Goal: Information Seeking & Learning: Learn about a topic

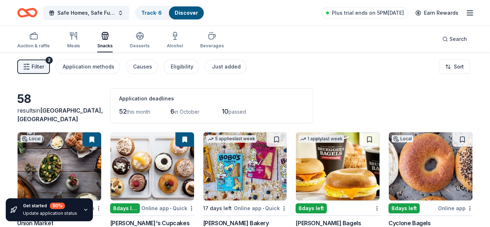
click at [31, 11] on icon "Home" at bounding box center [27, 12] width 20 height 17
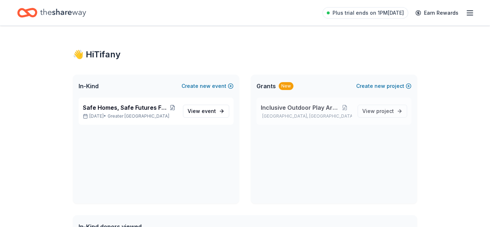
click at [294, 107] on span "Inclusive Outdoor Play Area" at bounding box center [299, 107] width 77 height 9
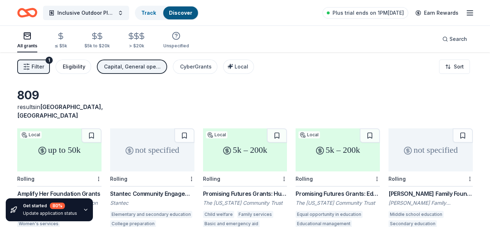
click at [75, 71] on div "Eligibility" at bounding box center [74, 66] width 23 height 9
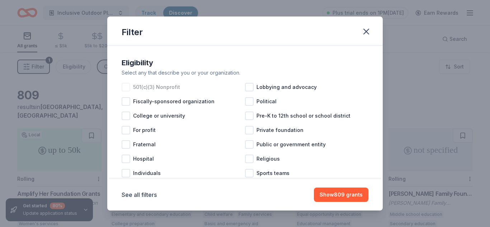
click at [127, 84] on div at bounding box center [126, 87] width 9 height 9
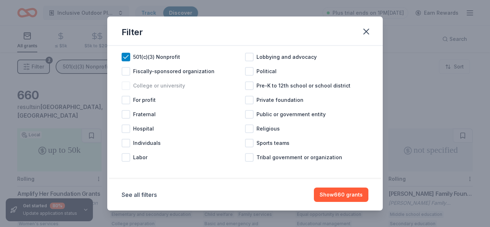
scroll to position [33, 0]
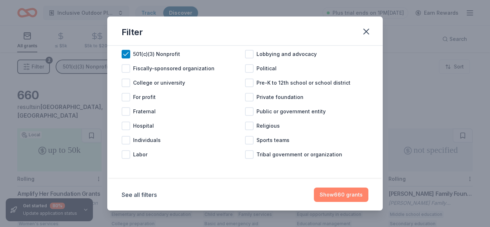
click at [337, 196] on button "Show 660 grants" at bounding box center [341, 195] width 55 height 14
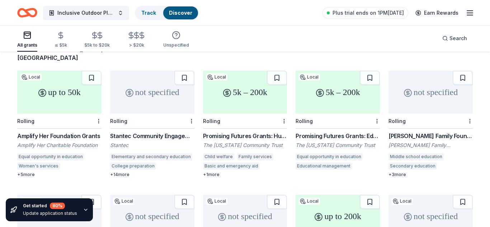
scroll to position [57, 0]
click at [33, 132] on div "Amplify Her Foundation Grants" at bounding box center [59, 136] width 84 height 9
click at [217, 132] on div "Promising Futures Grants: Human Services Focus Area" at bounding box center [245, 136] width 84 height 9
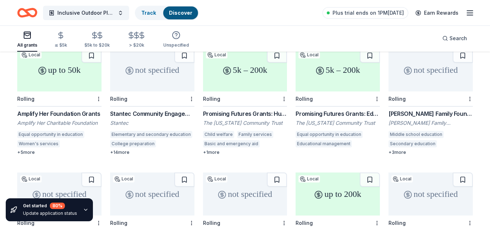
scroll to position [80, 0]
click at [412, 109] on div "[PERSON_NAME] Family Foundation Grant" at bounding box center [431, 113] width 84 height 9
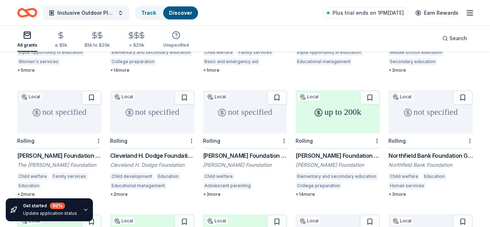
scroll to position [168, 0]
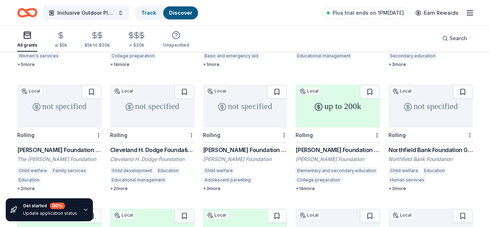
click at [64, 146] on div "[PERSON_NAME] Foundation Grant" at bounding box center [59, 150] width 84 height 9
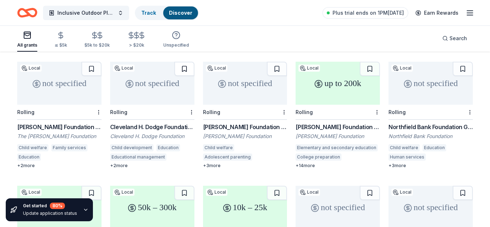
scroll to position [192, 0]
click at [410, 122] on div "Northfield Bank Foundation Grant" at bounding box center [431, 126] width 84 height 9
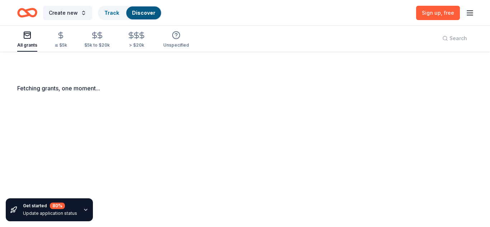
scroll to position [0, 0]
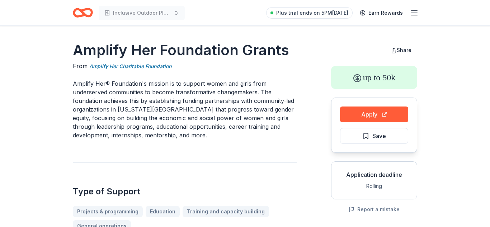
drag, startPoint x: 72, startPoint y: 84, endPoint x: 66, endPoint y: 89, distance: 7.9
click at [74, 83] on p "Amplify Her® Foundation's mission is to support women and girls from underserve…" at bounding box center [185, 109] width 224 height 60
drag, startPoint x: 74, startPoint y: 83, endPoint x: 172, endPoint y: 125, distance: 106.8
click at [172, 125] on p "Amplify Her® Foundation's mission is to support women and girls from underserve…" at bounding box center [185, 109] width 224 height 60
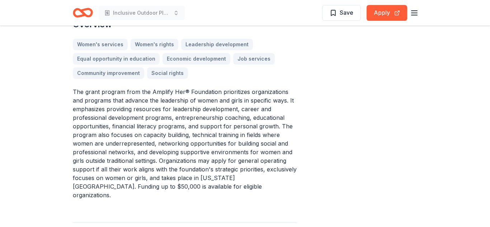
scroll to position [238, 0]
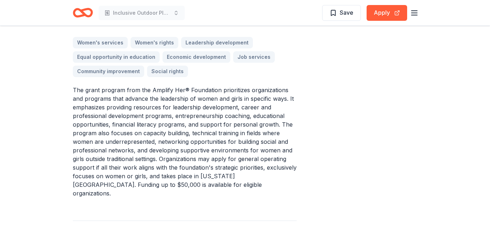
drag, startPoint x: 73, startPoint y: 89, endPoint x: 216, endPoint y: 159, distance: 158.7
click at [216, 159] on p "The grant program from the Amplify Her® Foundation prioritizes organizations an…" at bounding box center [185, 142] width 224 height 112
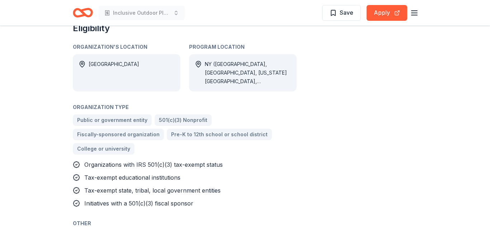
scroll to position [0, 0]
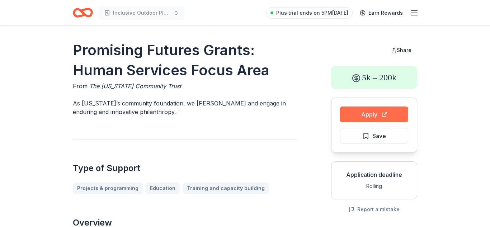
click at [364, 115] on button "Apply" at bounding box center [374, 115] width 68 height 16
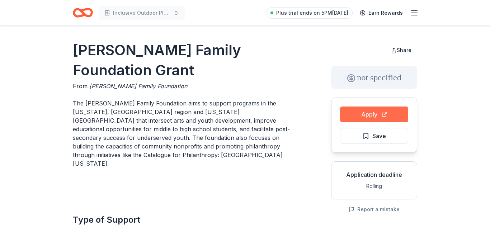
click at [381, 115] on button "Apply" at bounding box center [374, 115] width 68 height 16
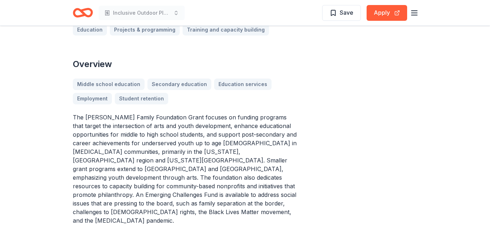
scroll to position [206, 0]
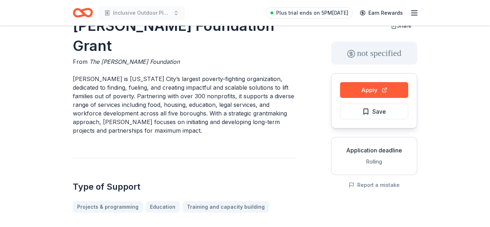
scroll to position [25, 0]
click at [352, 89] on button "Apply" at bounding box center [374, 90] width 68 height 16
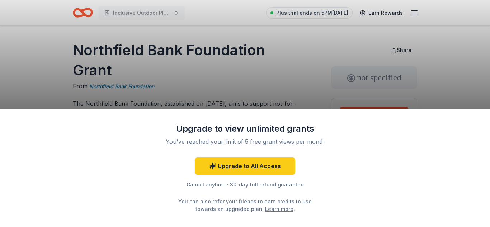
click at [290, 85] on div "Upgrade to view unlimited grants You've reached your limit of 5 free grant view…" at bounding box center [245, 113] width 490 height 227
click at [299, 89] on div "Upgrade to view unlimited grants You've reached your limit of 5 free grant view…" at bounding box center [245, 113] width 490 height 227
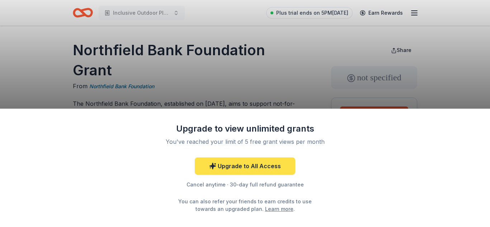
click at [256, 170] on link "Upgrade to All Access" at bounding box center [245, 166] width 100 height 17
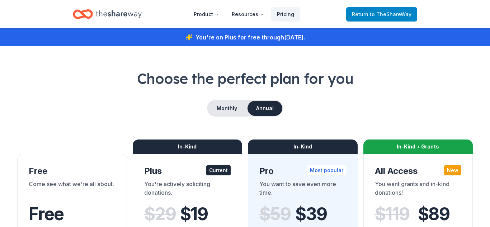
click at [369, 13] on span "Return to TheShareWay" at bounding box center [382, 14] width 60 height 9
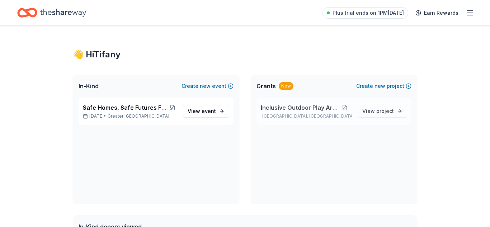
click at [293, 112] on div "Inclusive Outdoor Play Area Brooklyn, NY" at bounding box center [306, 111] width 91 height 16
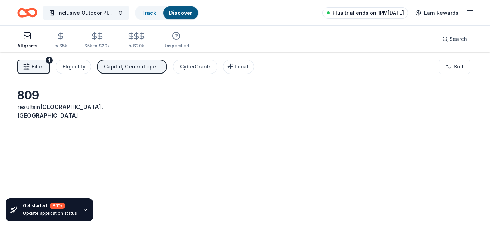
click at [352, 13] on span "Plus trial ends on 1PM, 9/24" at bounding box center [368, 13] width 71 height 9
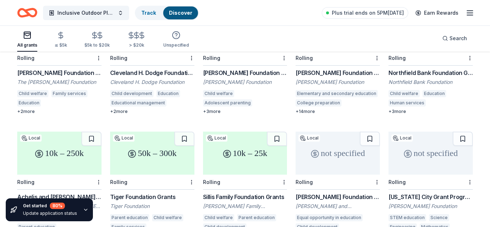
scroll to position [247, 0]
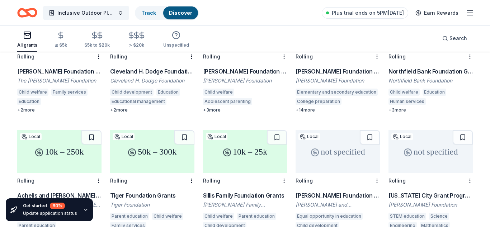
click at [83, 210] on icon "button" at bounding box center [86, 210] width 6 height 6
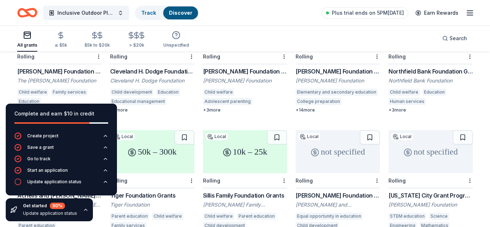
click at [250, 48] on div "All grants ≤ $5k $5k to $20k > $20k Unspecified Search" at bounding box center [245, 38] width 456 height 27
click at [83, 210] on icon "button" at bounding box center [86, 210] width 6 height 6
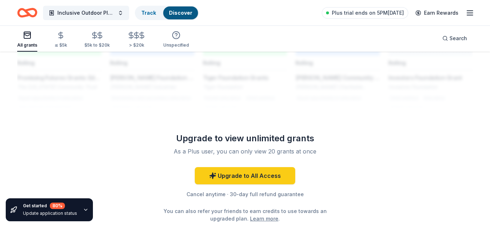
scroll to position [631, 0]
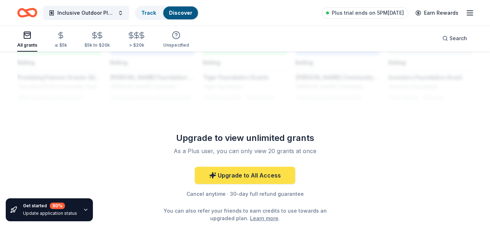
click at [245, 167] on link "Upgrade to All Access" at bounding box center [245, 175] width 100 height 17
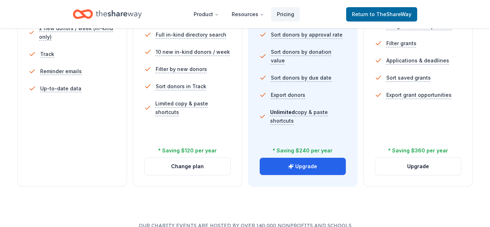
scroll to position [262, 0]
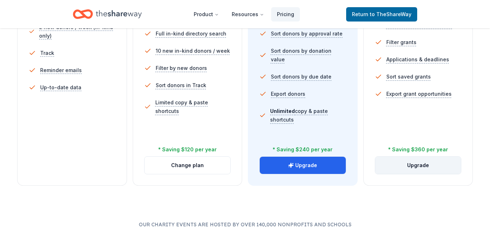
click at [413, 168] on button "Upgrade" at bounding box center [418, 165] width 86 height 17
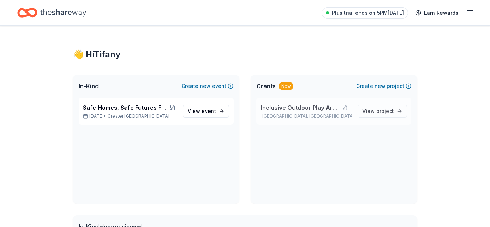
click at [329, 114] on p "[GEOGRAPHIC_DATA], [GEOGRAPHIC_DATA]" at bounding box center [306, 116] width 91 height 6
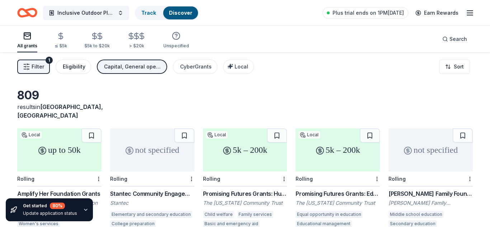
click at [73, 69] on div "Eligibility" at bounding box center [74, 66] width 23 height 9
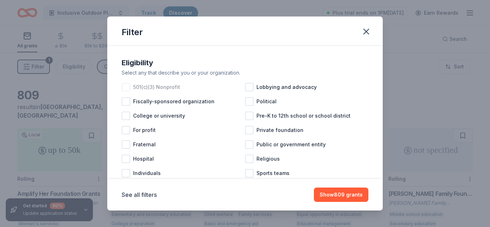
click at [128, 88] on div at bounding box center [126, 87] width 9 height 9
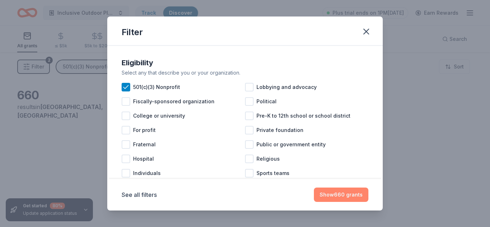
click at [347, 200] on button "Show 660 grants" at bounding box center [341, 195] width 55 height 14
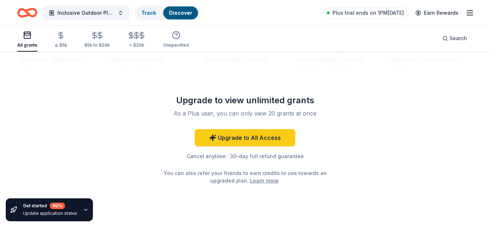
scroll to position [677, 0]
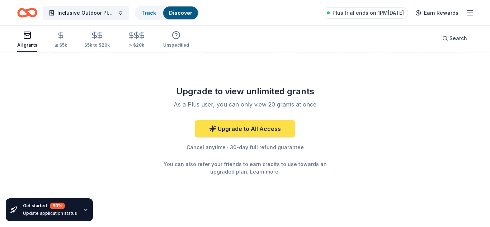
click at [280, 120] on link "Upgrade to All Access" at bounding box center [245, 128] width 100 height 17
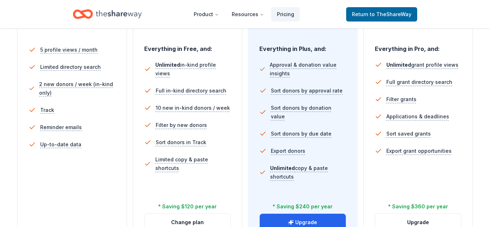
scroll to position [241, 0]
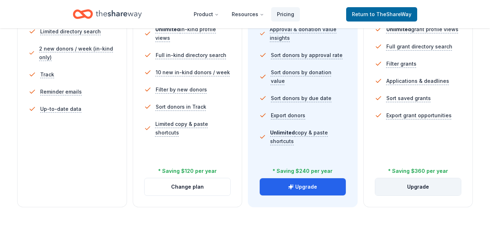
click at [409, 187] on button "Upgrade" at bounding box center [418, 186] width 86 height 17
